Goal: Transaction & Acquisition: Book appointment/travel/reservation

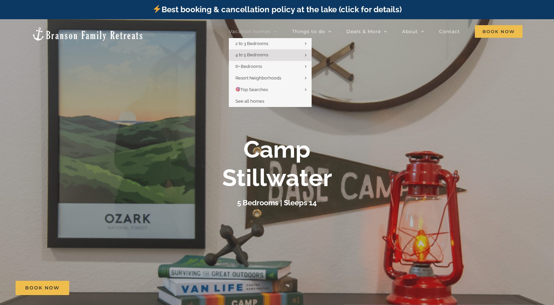
click at [245, 27] on link "Vacation homes" at bounding box center [253, 31] width 48 height 13
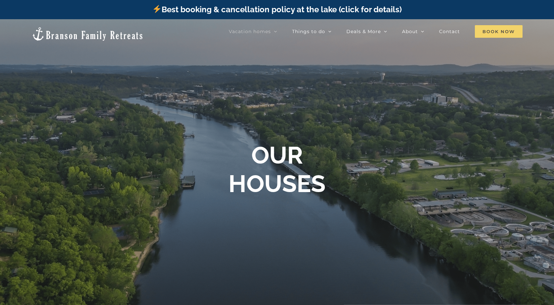
click at [491, 30] on span "Book Now" at bounding box center [499, 31] width 48 height 13
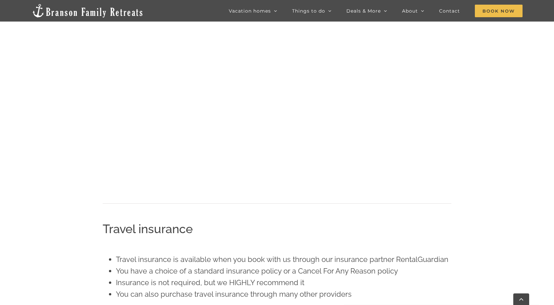
scroll to position [371, 0]
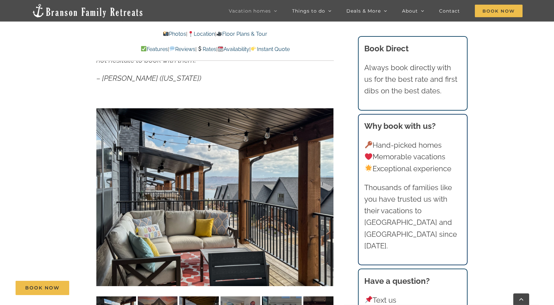
scroll to position [587, 0]
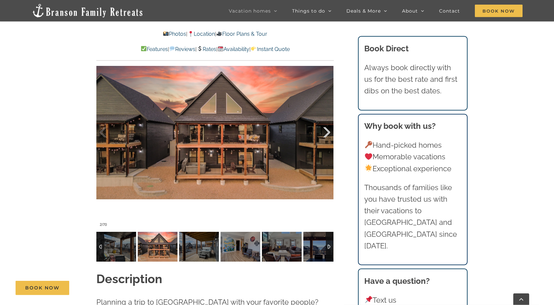
click at [324, 130] on div at bounding box center [319, 132] width 21 height 41
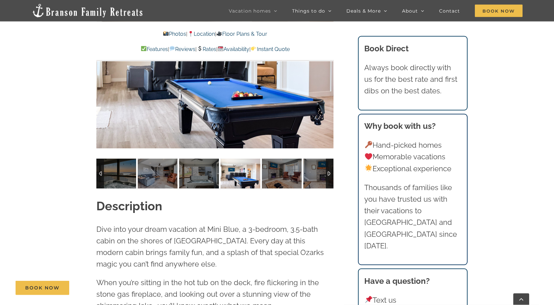
scroll to position [569, 0]
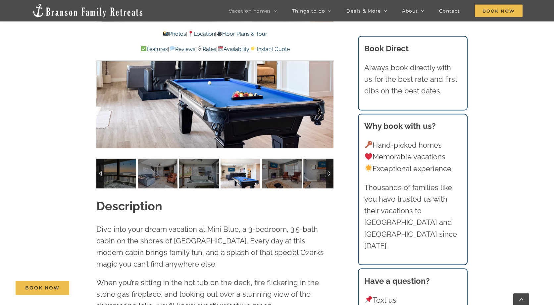
scroll to position [607, 0]
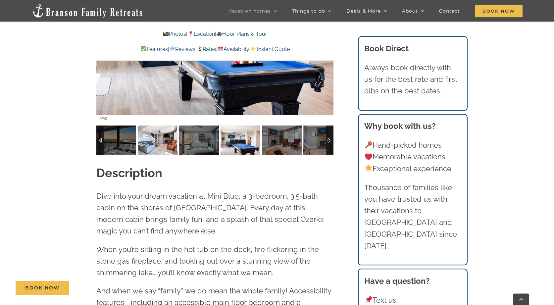
click at [154, 142] on img at bounding box center [158, 140] width 40 height 30
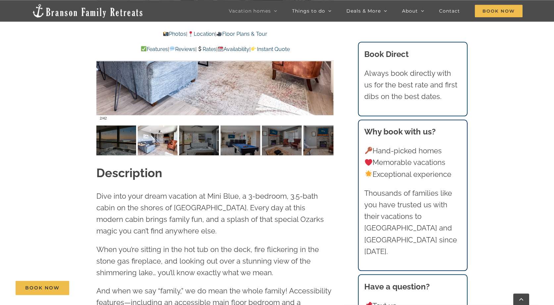
scroll to position [525, 0]
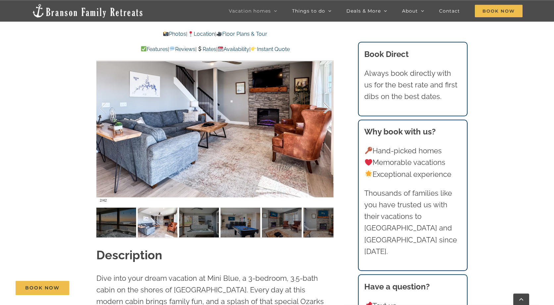
click at [326, 107] on div at bounding box center [319, 108] width 21 height 41
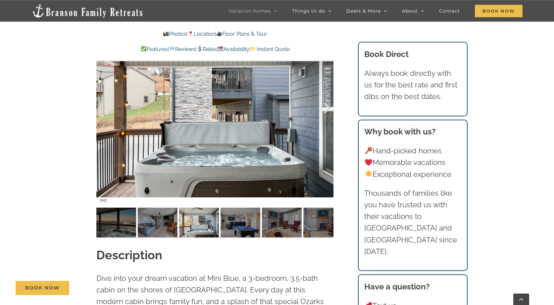
click at [326, 107] on div at bounding box center [319, 108] width 21 height 41
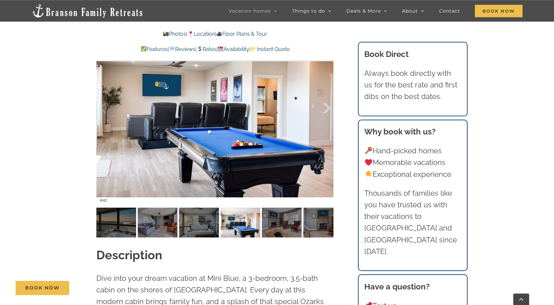
click at [326, 107] on div at bounding box center [319, 108] width 21 height 41
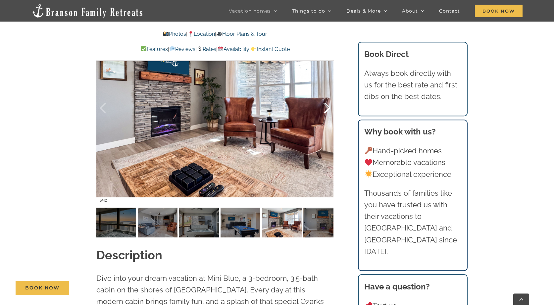
click at [326, 107] on div at bounding box center [319, 108] width 21 height 41
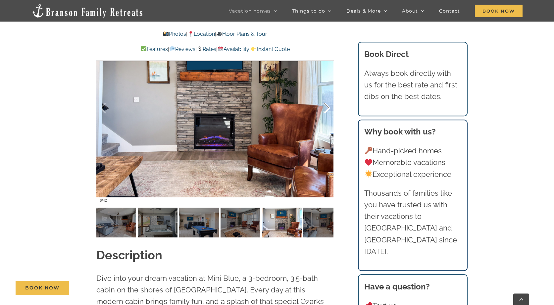
click at [326, 107] on div at bounding box center [319, 108] width 21 height 41
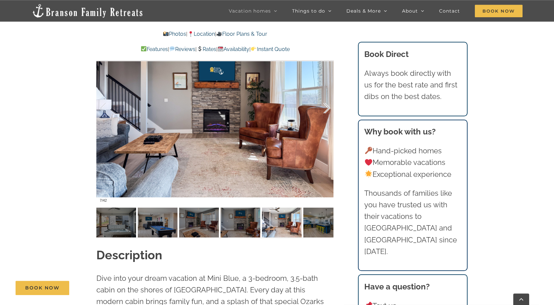
click at [326, 107] on div at bounding box center [319, 108] width 21 height 41
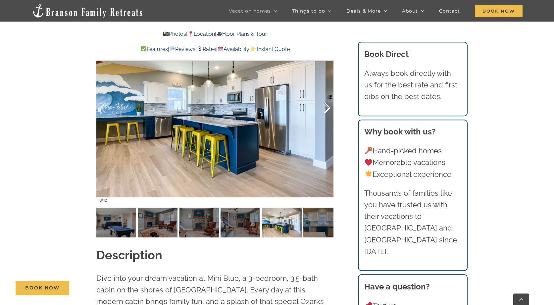
click at [326, 107] on div at bounding box center [319, 108] width 21 height 41
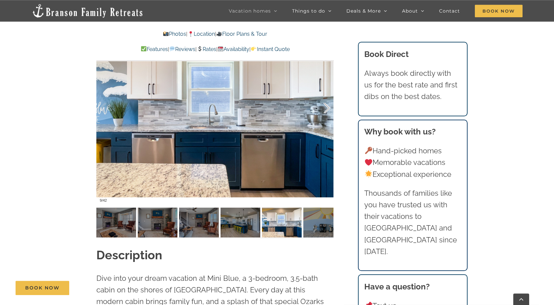
click at [326, 107] on div at bounding box center [319, 108] width 21 height 41
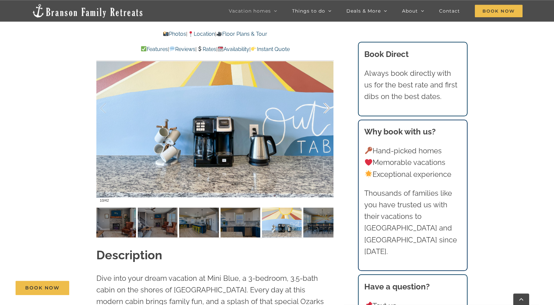
click at [326, 107] on div at bounding box center [319, 108] width 21 height 41
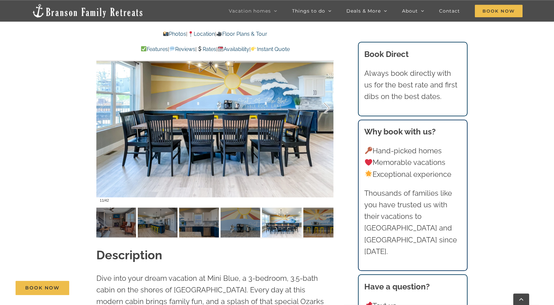
click at [326, 107] on div at bounding box center [319, 108] width 21 height 41
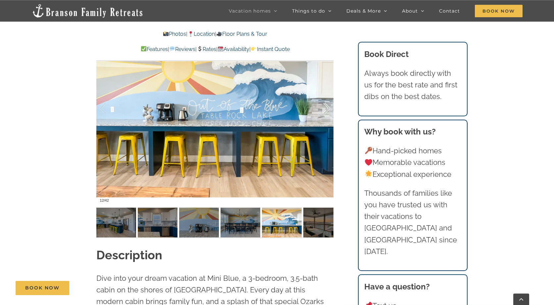
click at [326, 107] on div at bounding box center [319, 108] width 21 height 41
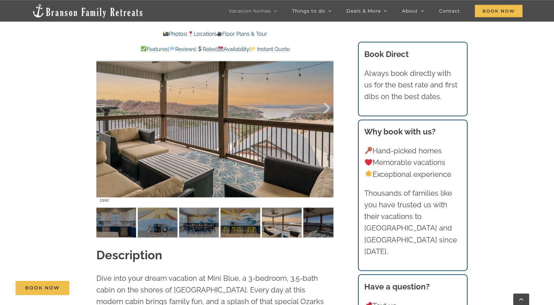
click at [326, 107] on div at bounding box center [319, 108] width 21 height 41
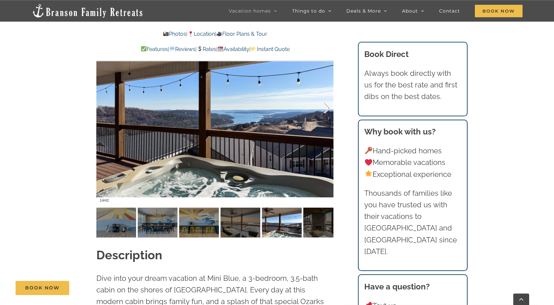
click at [326, 107] on div at bounding box center [319, 108] width 21 height 41
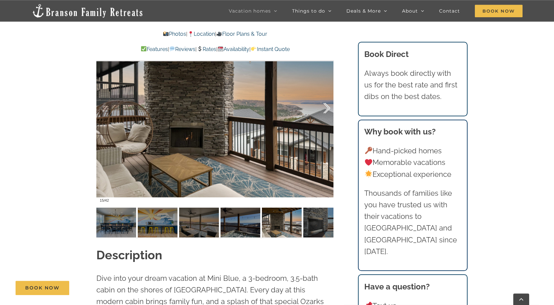
click at [326, 107] on div at bounding box center [319, 108] width 21 height 41
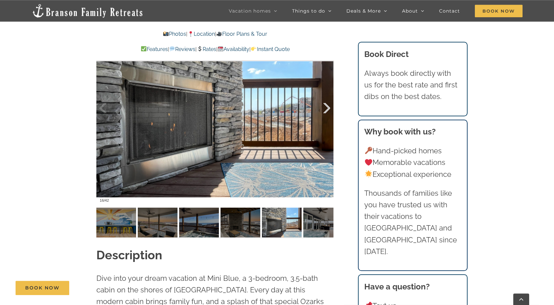
click at [326, 107] on div at bounding box center [319, 108] width 21 height 41
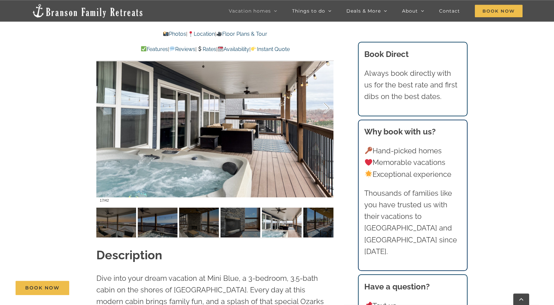
click at [326, 107] on div at bounding box center [319, 108] width 21 height 41
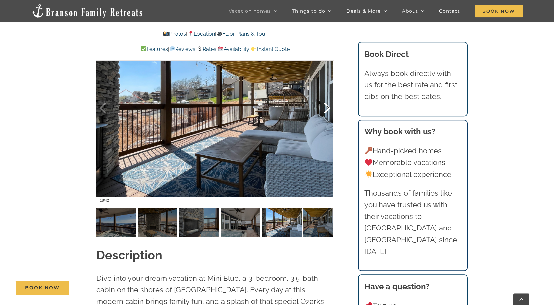
click at [326, 107] on div at bounding box center [319, 108] width 21 height 41
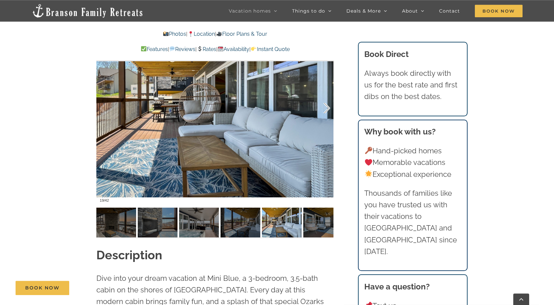
click at [326, 107] on div at bounding box center [319, 108] width 21 height 41
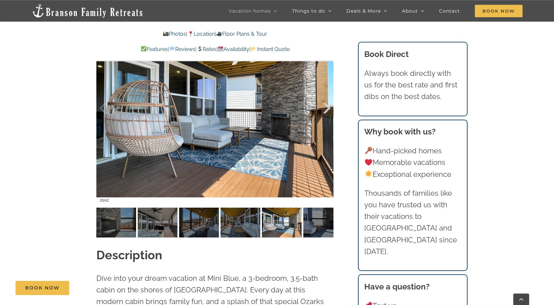
click at [326, 107] on div at bounding box center [319, 108] width 21 height 41
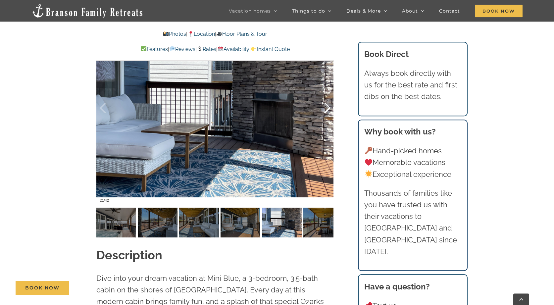
click at [326, 107] on div at bounding box center [319, 108] width 21 height 41
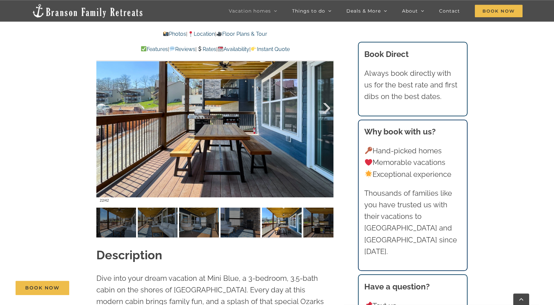
click at [326, 107] on div at bounding box center [319, 108] width 21 height 41
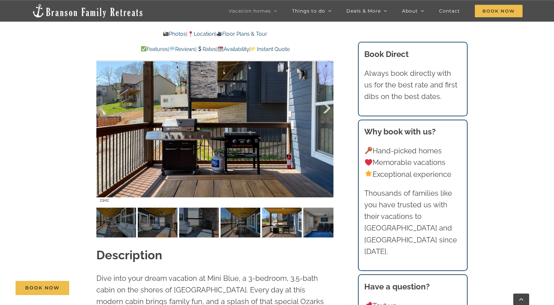
click at [326, 107] on div at bounding box center [319, 108] width 21 height 41
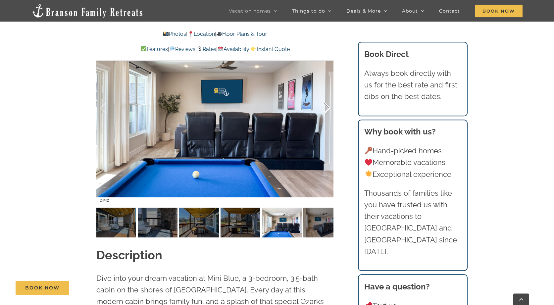
click at [326, 107] on div at bounding box center [319, 108] width 21 height 41
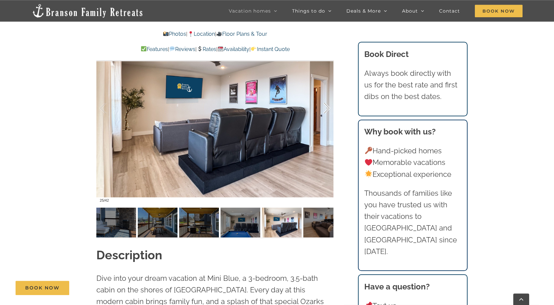
click at [326, 107] on div at bounding box center [319, 108] width 21 height 41
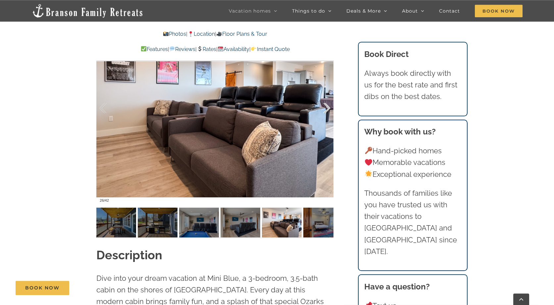
click at [326, 107] on div at bounding box center [319, 108] width 21 height 41
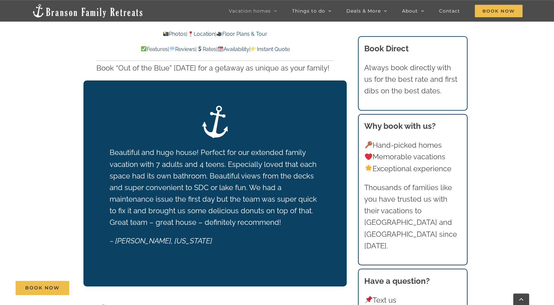
scroll to position [1274, 0]
